Goal: Information Seeking & Learning: Learn about a topic

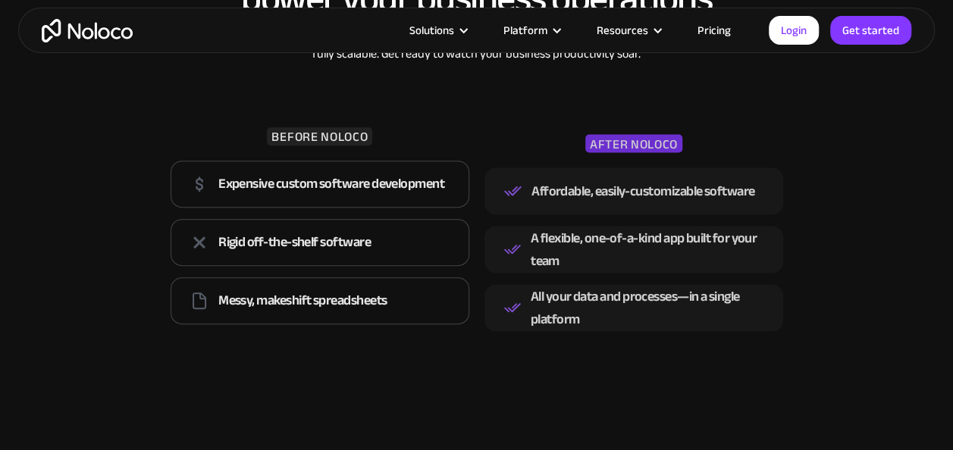
scroll to position [2100, 0]
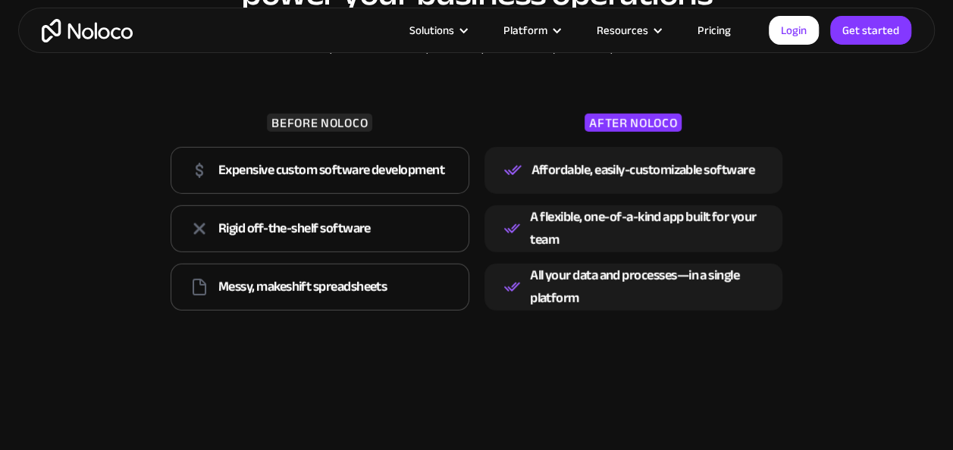
click at [712, 24] on link "Pricing" at bounding box center [714, 30] width 71 height 20
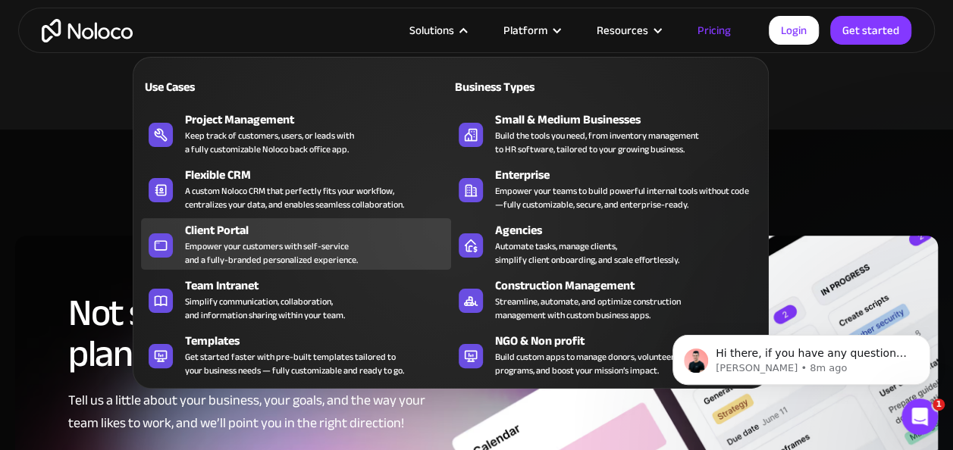
scroll to position [5973, 0]
click at [235, 235] on div "Client Portal" at bounding box center [321, 230] width 272 height 18
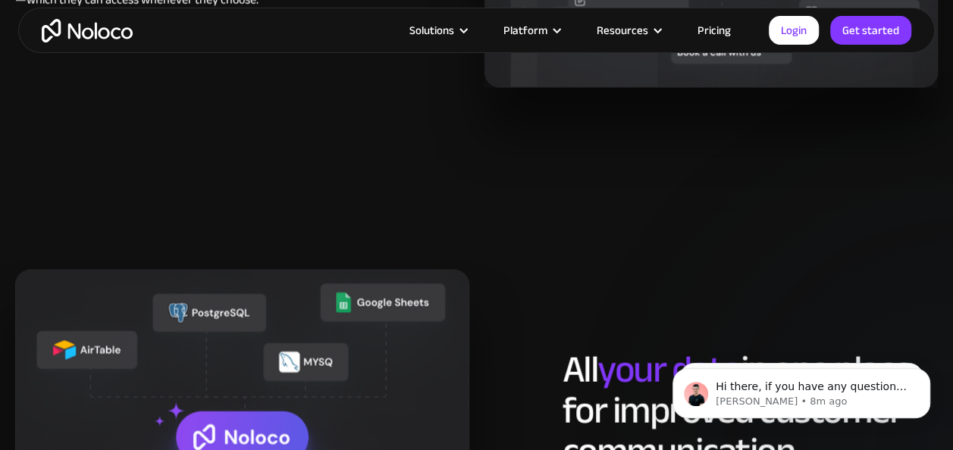
scroll to position [1589, 0]
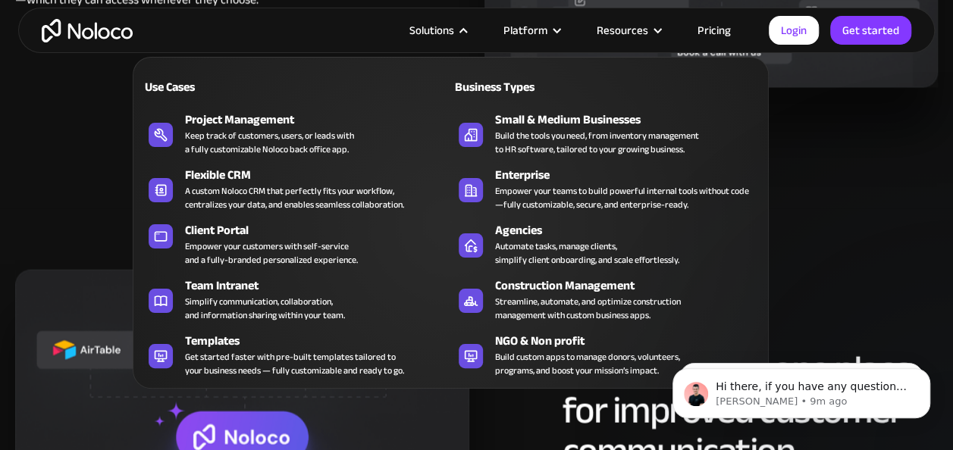
click at [451, 36] on nav "Use Cases Business Types Project Management Keep track of customers, users, or …" at bounding box center [451, 212] width 636 height 353
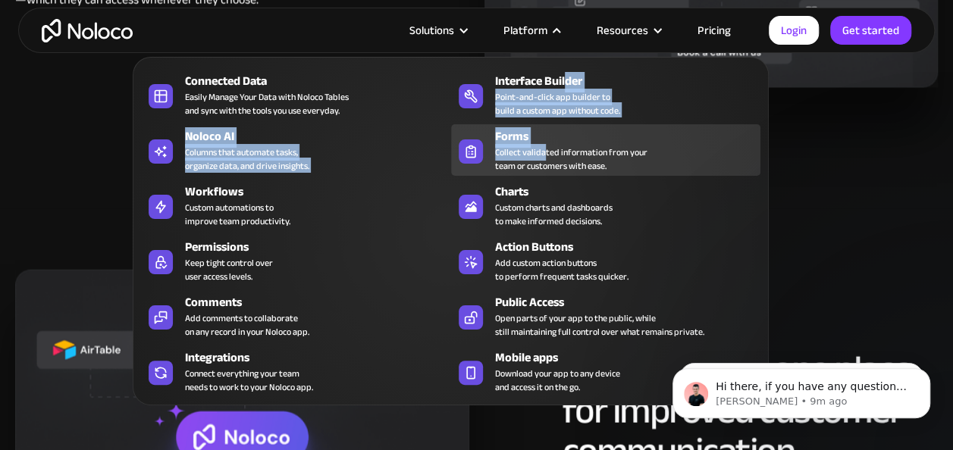
drag, startPoint x: 569, startPoint y: 36, endPoint x: 547, endPoint y: 147, distance: 112.9
click at [547, 147] on nav "Connected Data Easily Manage Your Data with Noloco Tables and sync with the too…" at bounding box center [451, 221] width 636 height 370
drag, startPoint x: 547, startPoint y: 147, endPoint x: 506, endPoint y: 134, distance: 42.2
click at [506, 134] on div "Forms" at bounding box center [631, 136] width 272 height 18
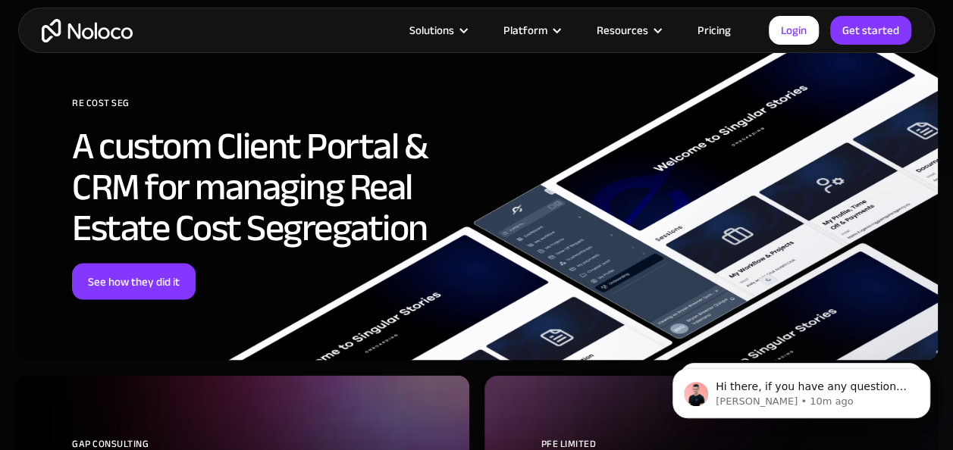
scroll to position [4317, 0]
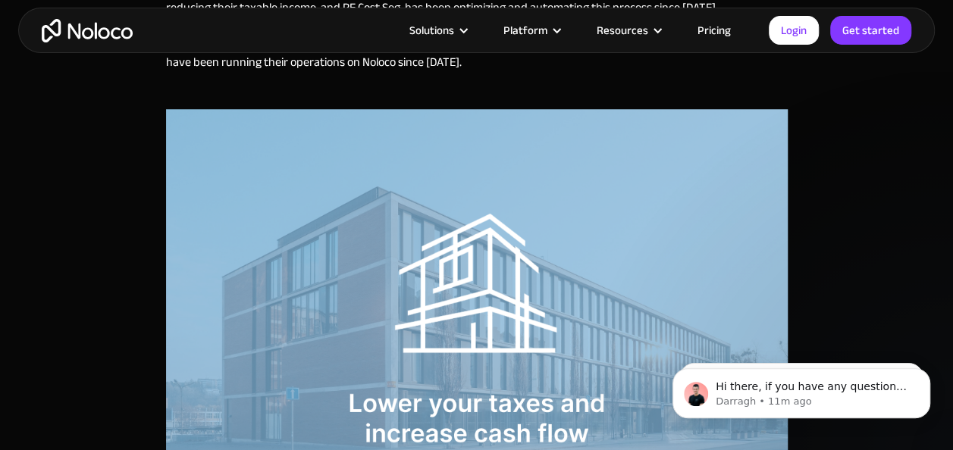
scroll to position [648, 0]
